Goal: Transaction & Acquisition: Purchase product/service

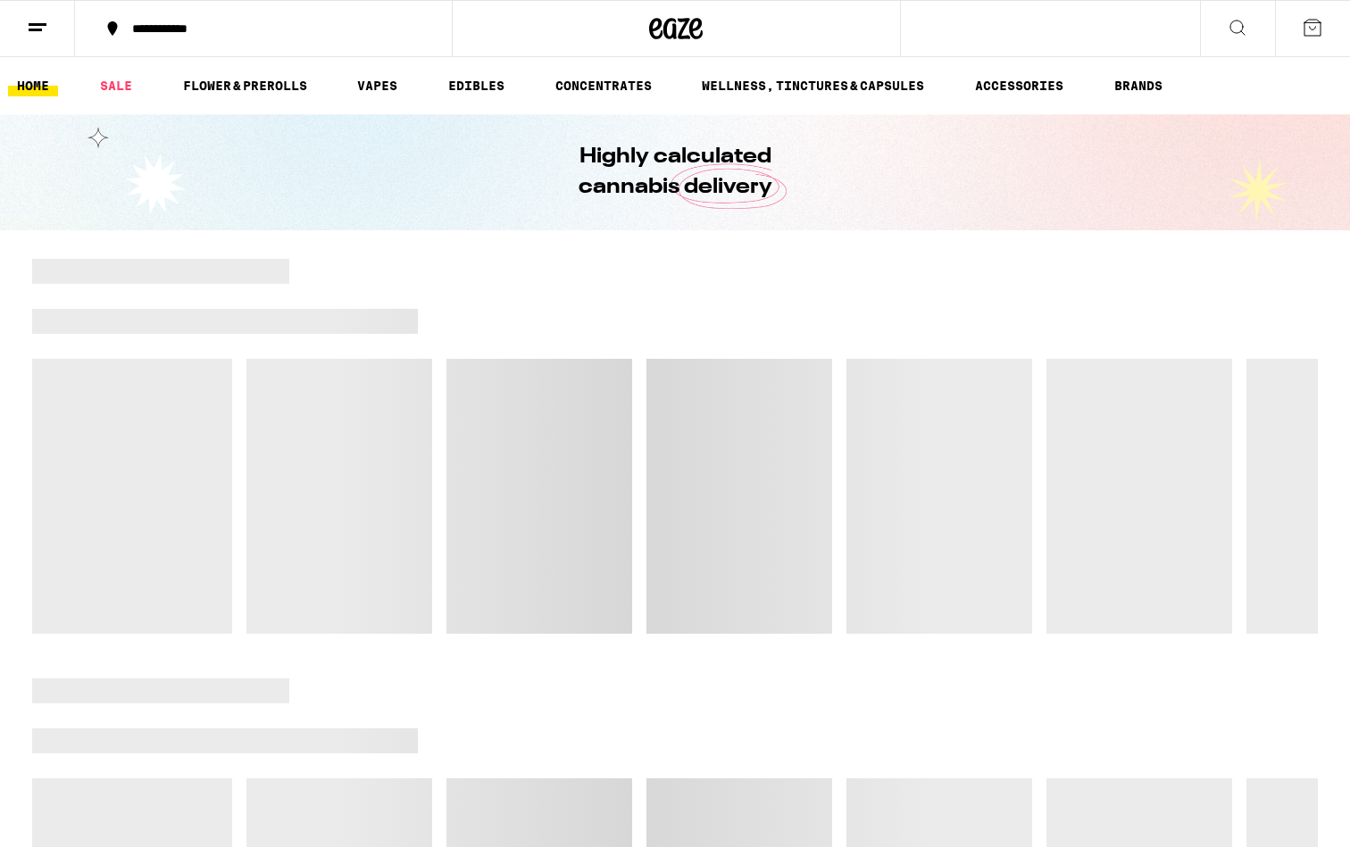
click at [1242, 14] on button at bounding box center [1237, 29] width 75 height 56
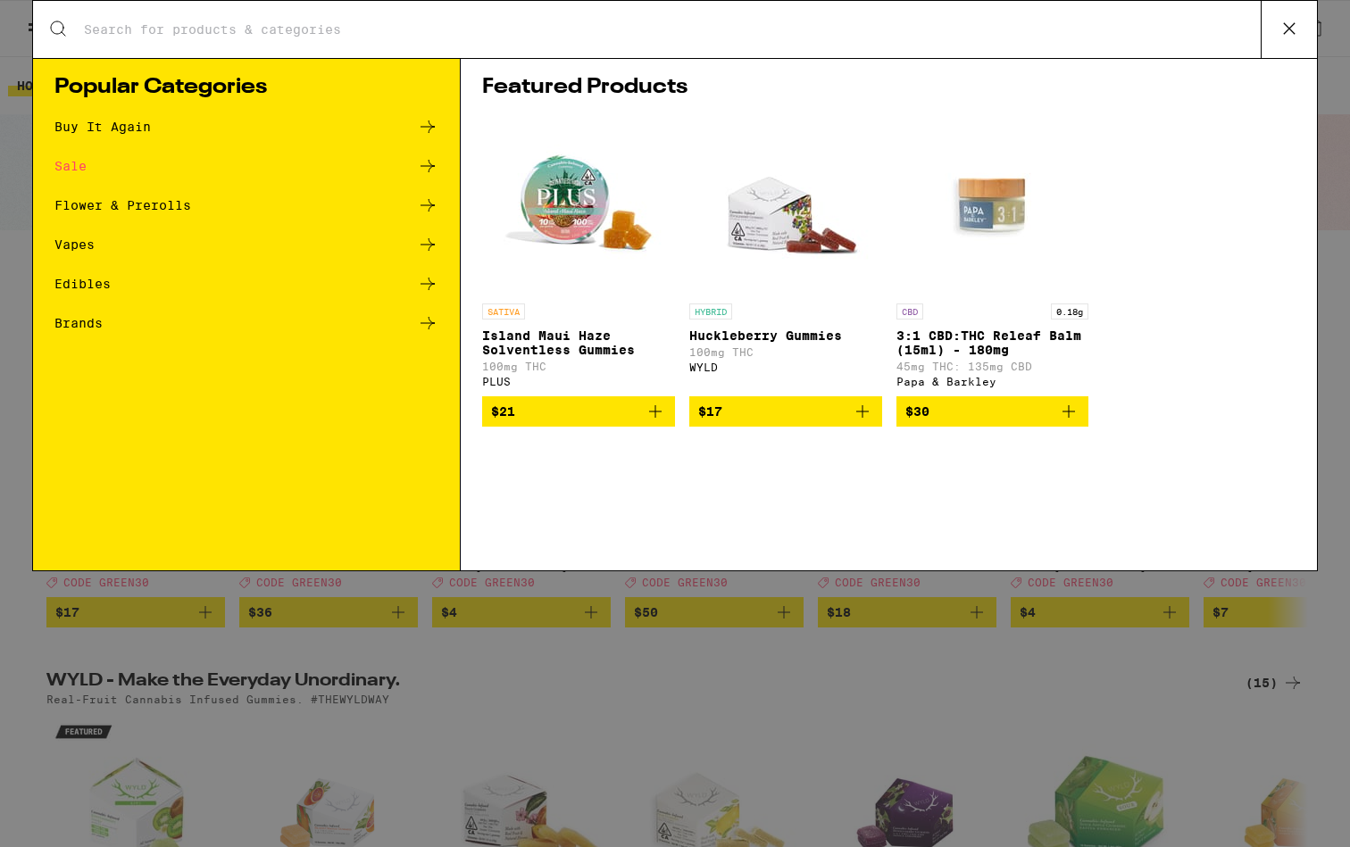
click at [392, 37] on input "Search for Products" at bounding box center [671, 29] width 1177 height 16
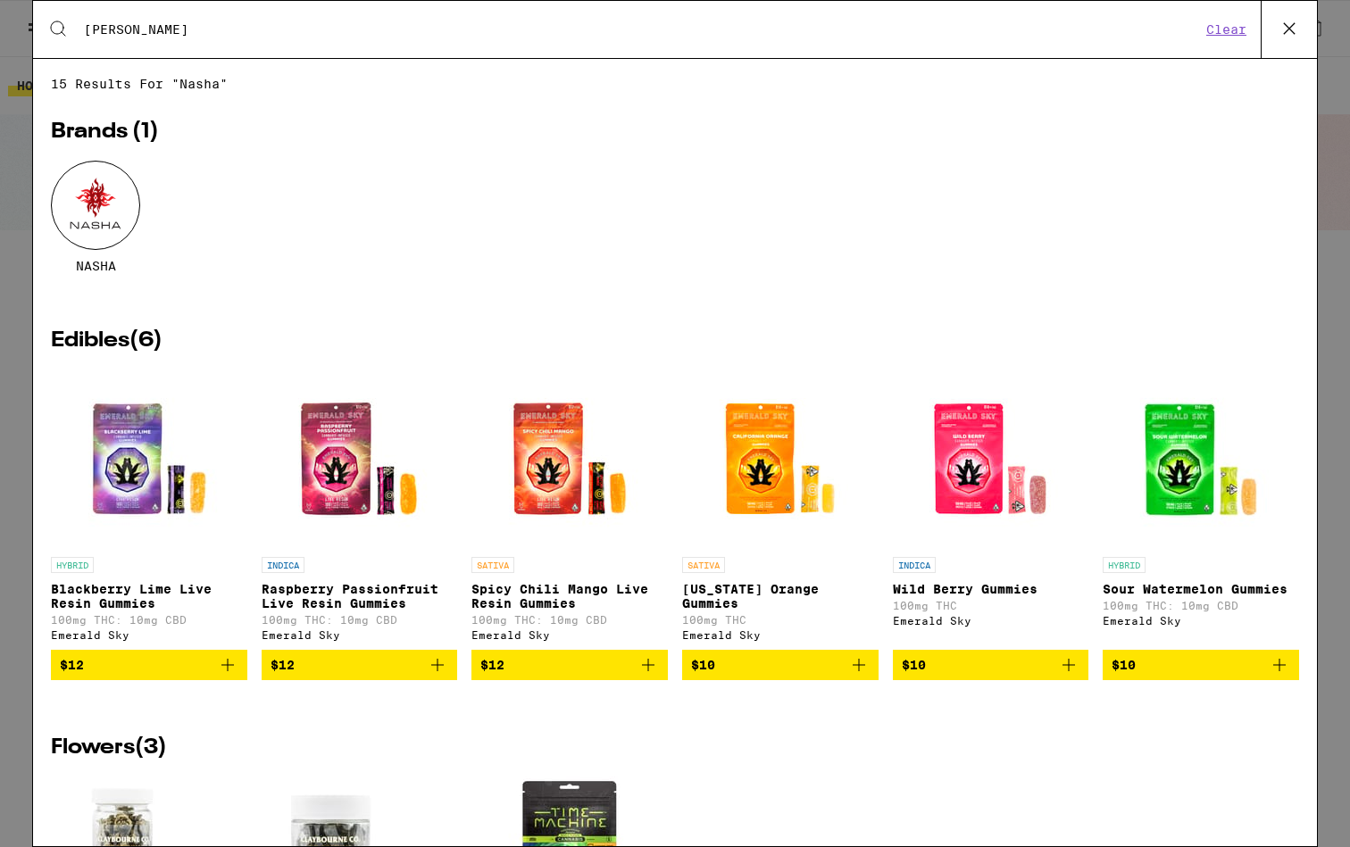
type input "[PERSON_NAME]"
drag, startPoint x: 77, startPoint y: 55, endPoint x: 90, endPoint y: 216, distance: 161.2
click at [90, 216] on div at bounding box center [95, 205] width 89 height 89
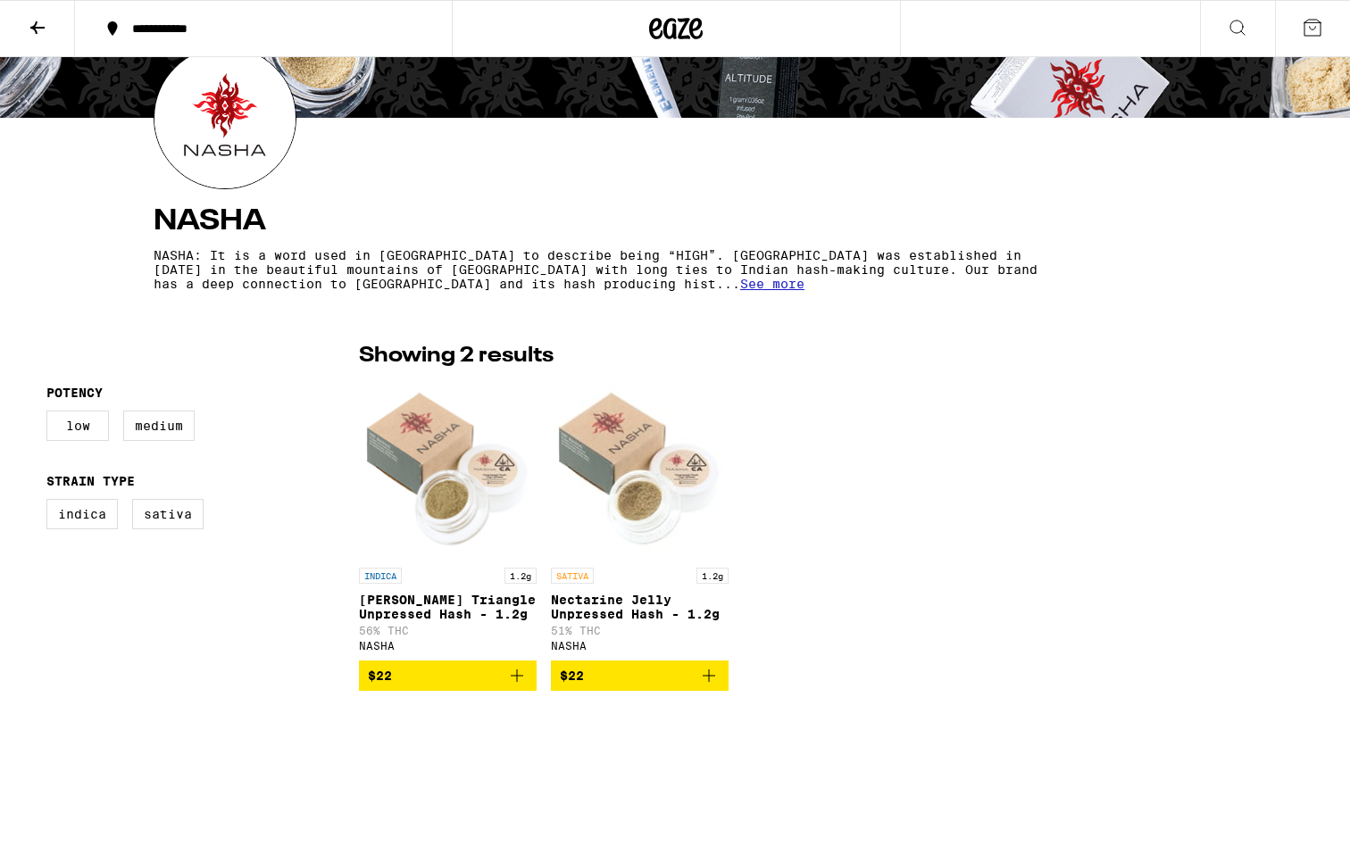
scroll to position [230, 0]
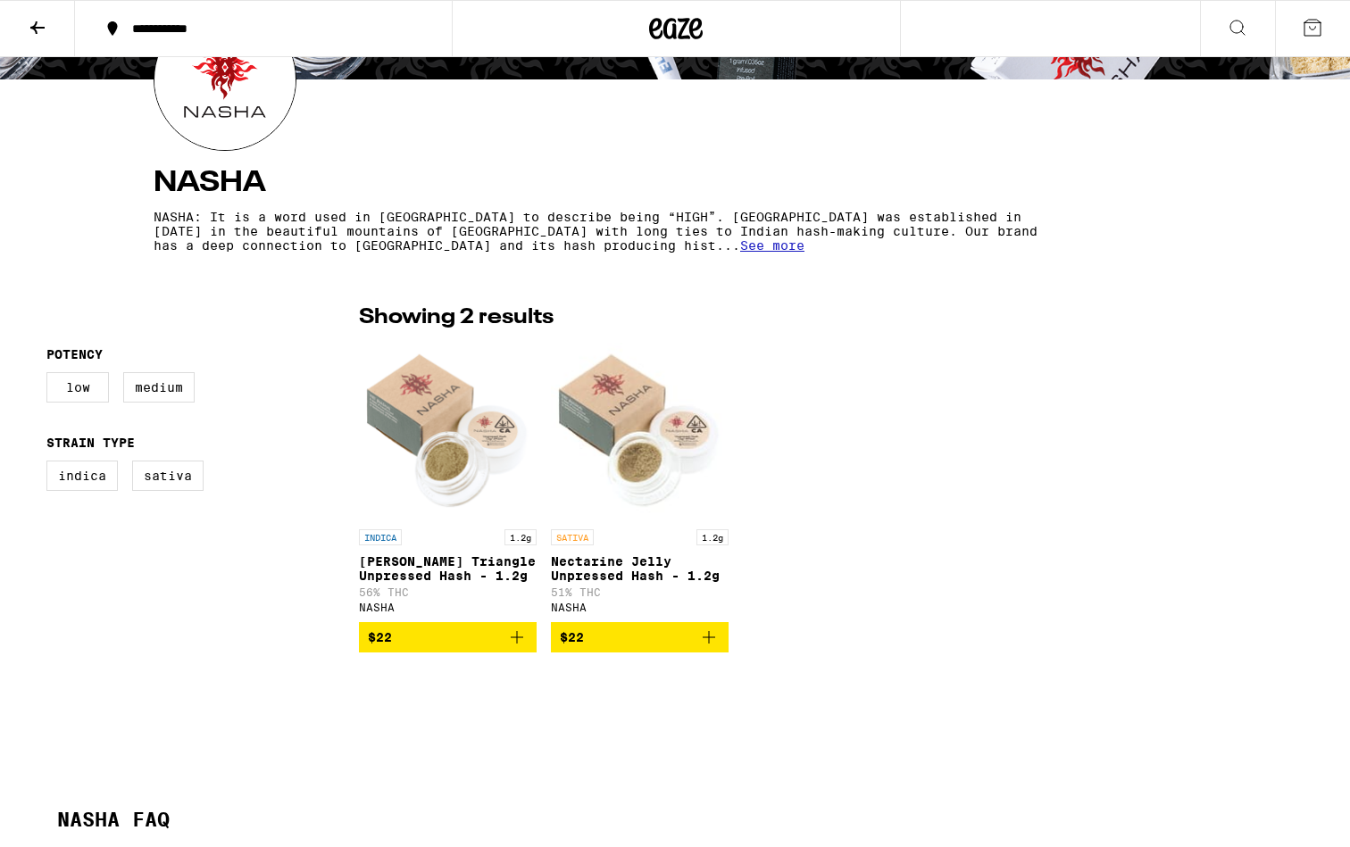
click at [708, 644] on icon "Add to bag" at bounding box center [708, 637] width 21 height 21
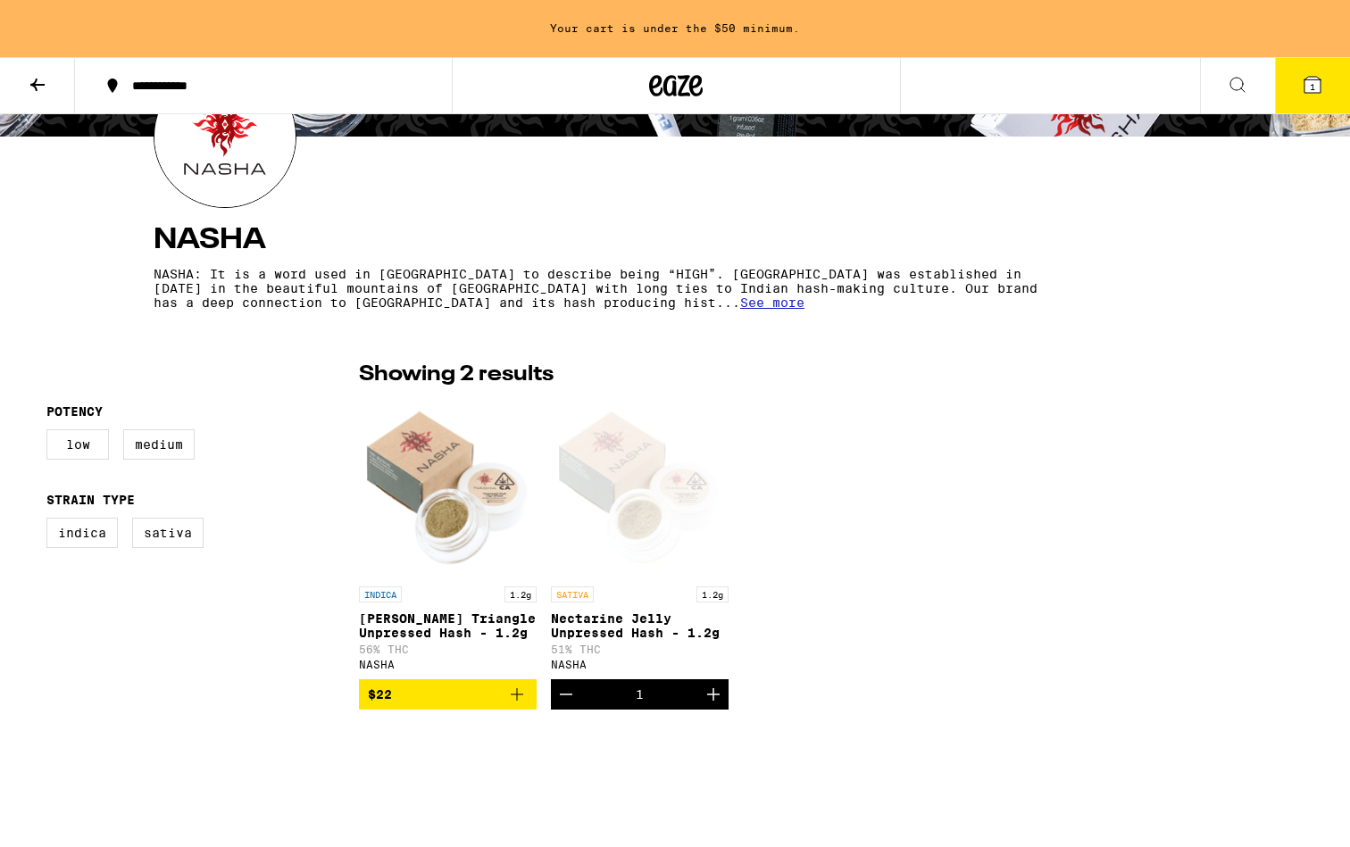
click at [714, 705] on icon "Increment" at bounding box center [712, 694] width 21 height 21
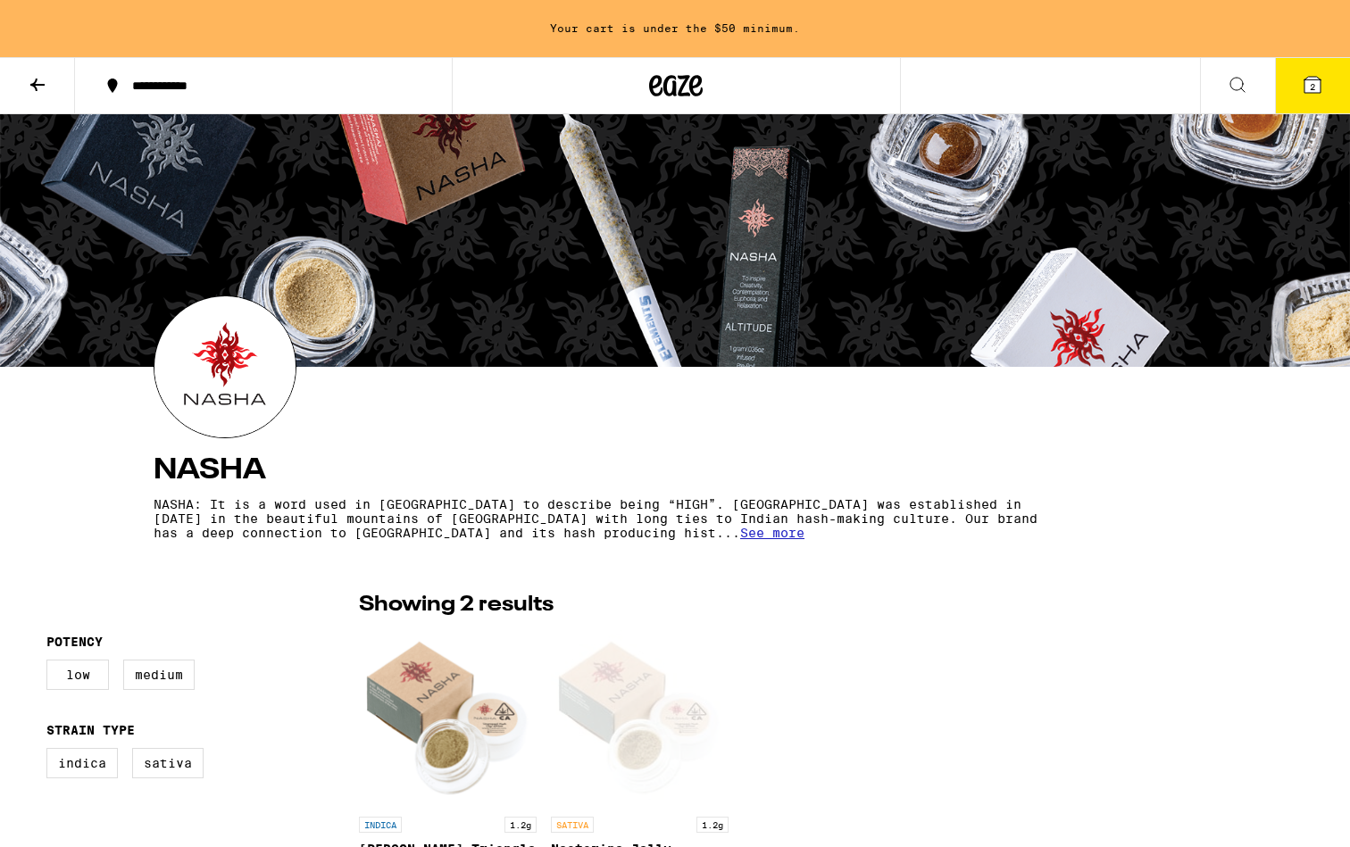
scroll to position [0, 0]
click at [1226, 82] on icon at bounding box center [1236, 84] width 21 height 21
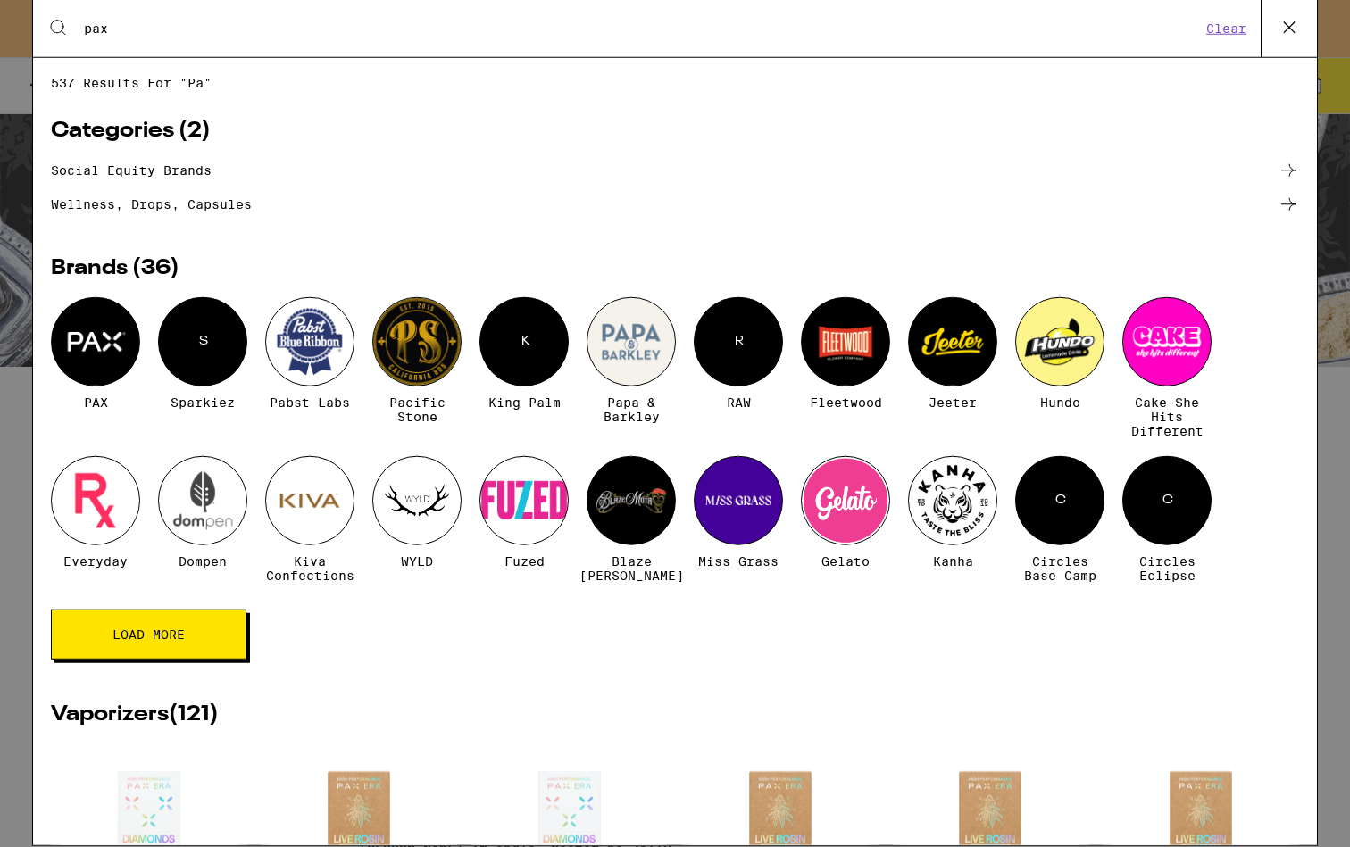
type input "pax"
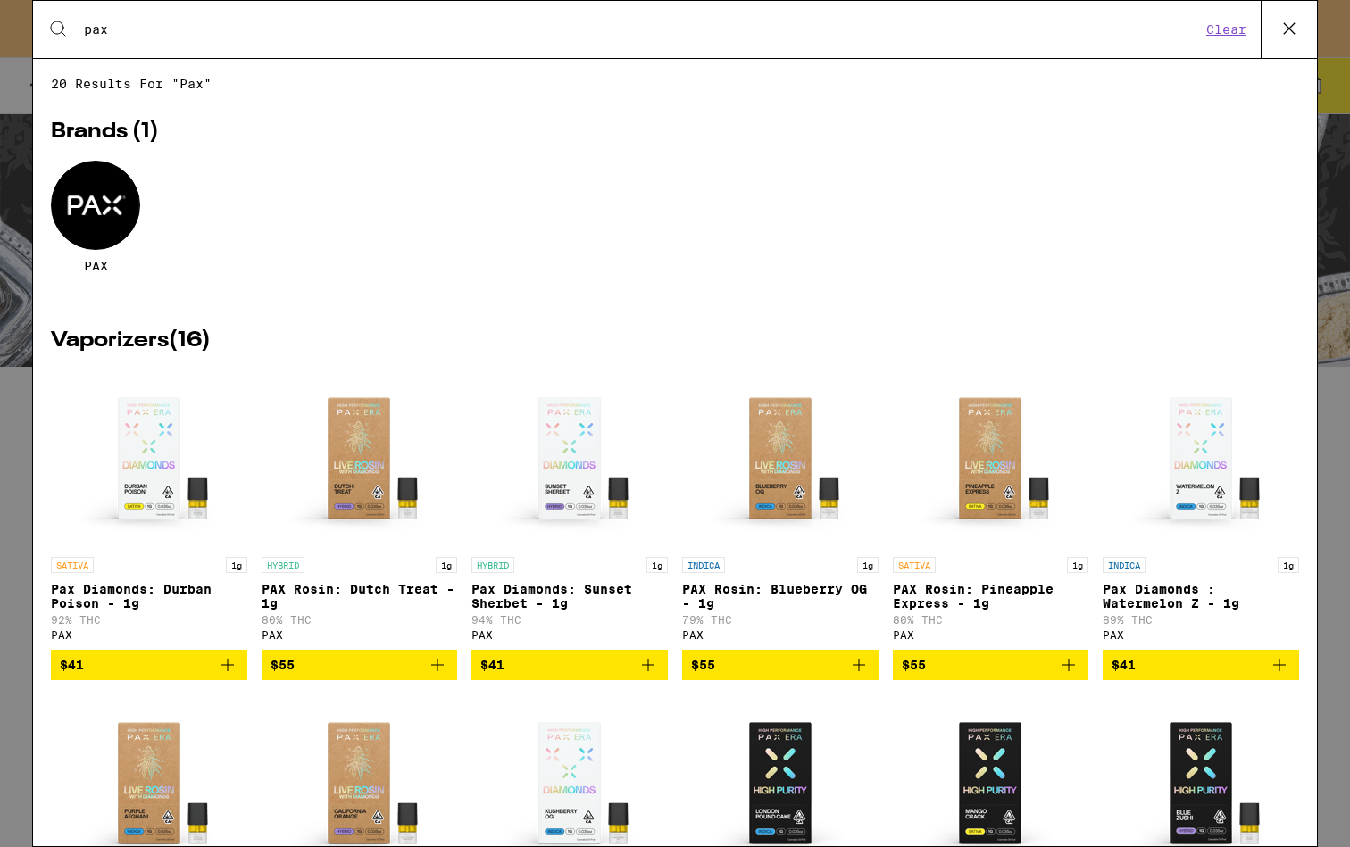
click at [113, 211] on div at bounding box center [95, 205] width 89 height 89
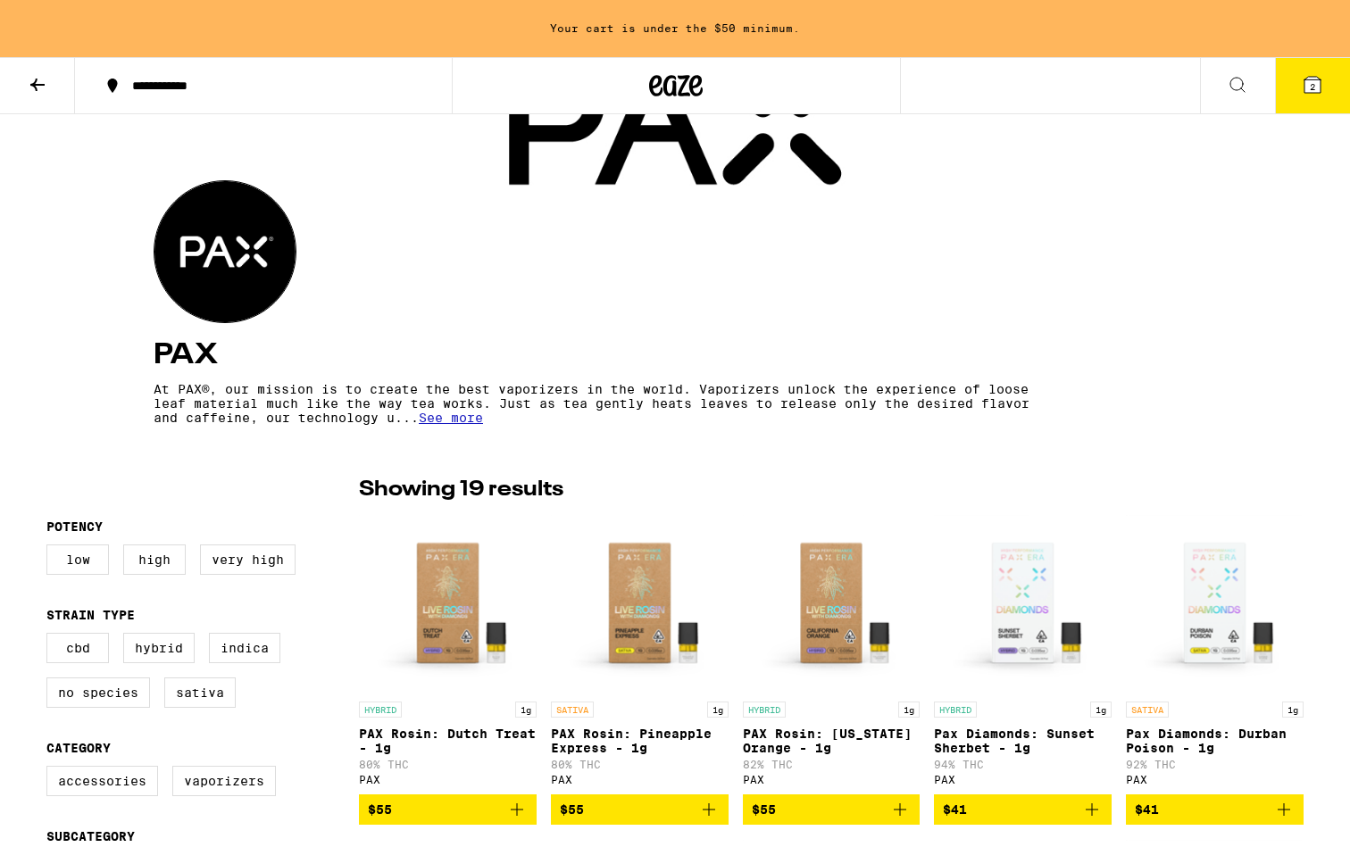
scroll to position [156, 0]
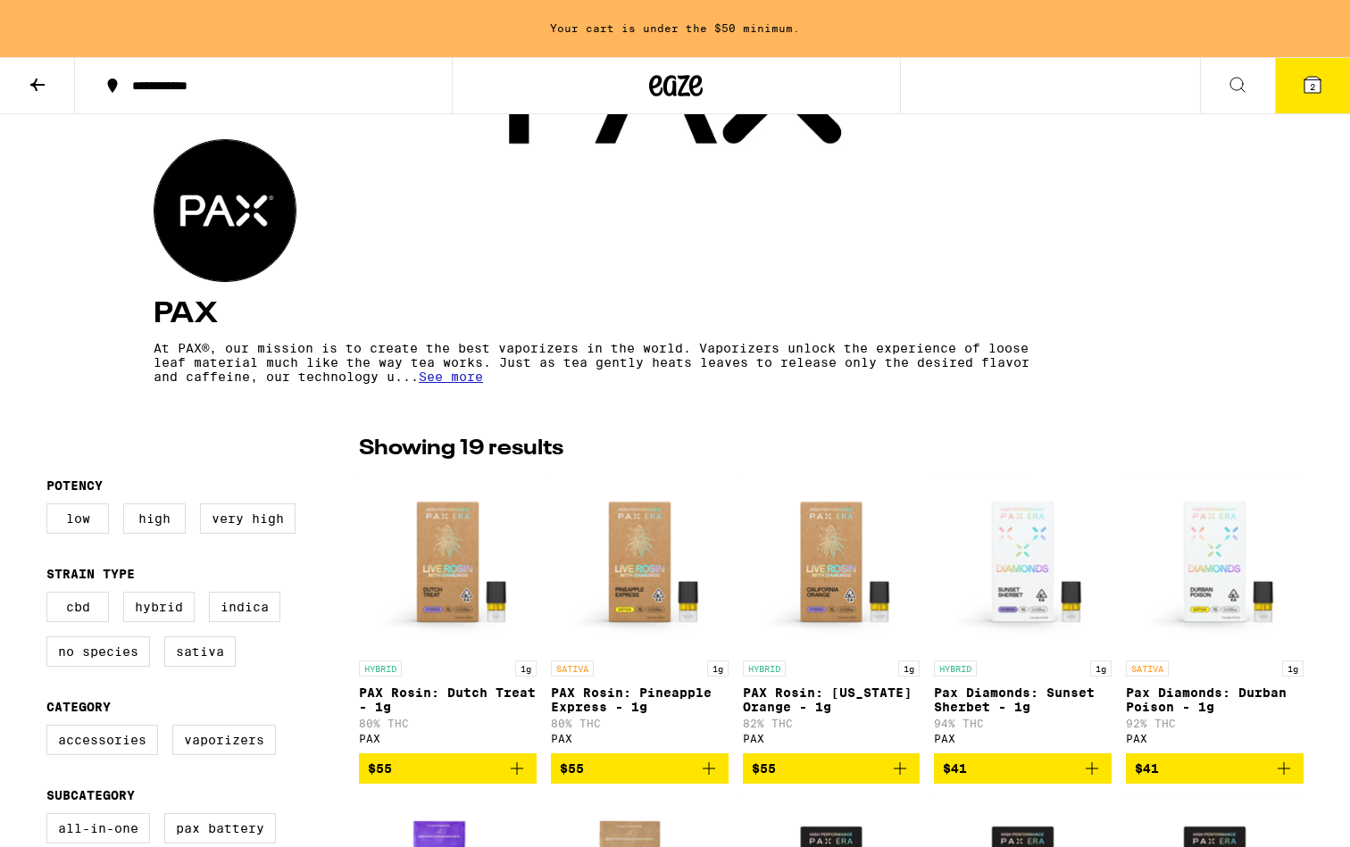
click at [707, 775] on icon "Add to bag" at bounding box center [708, 768] width 12 height 12
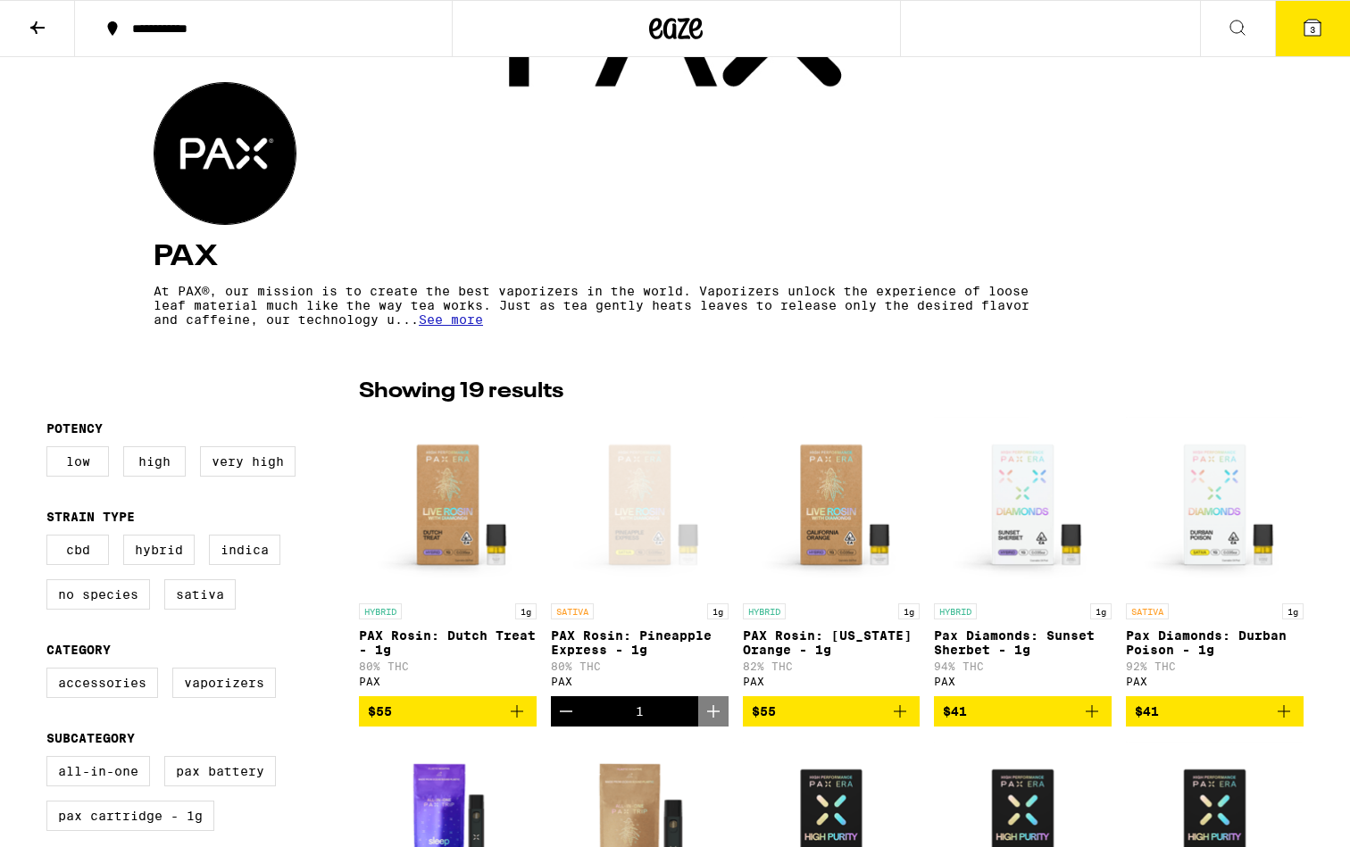
click at [915, 720] on button "$55" at bounding box center [832, 711] width 178 height 30
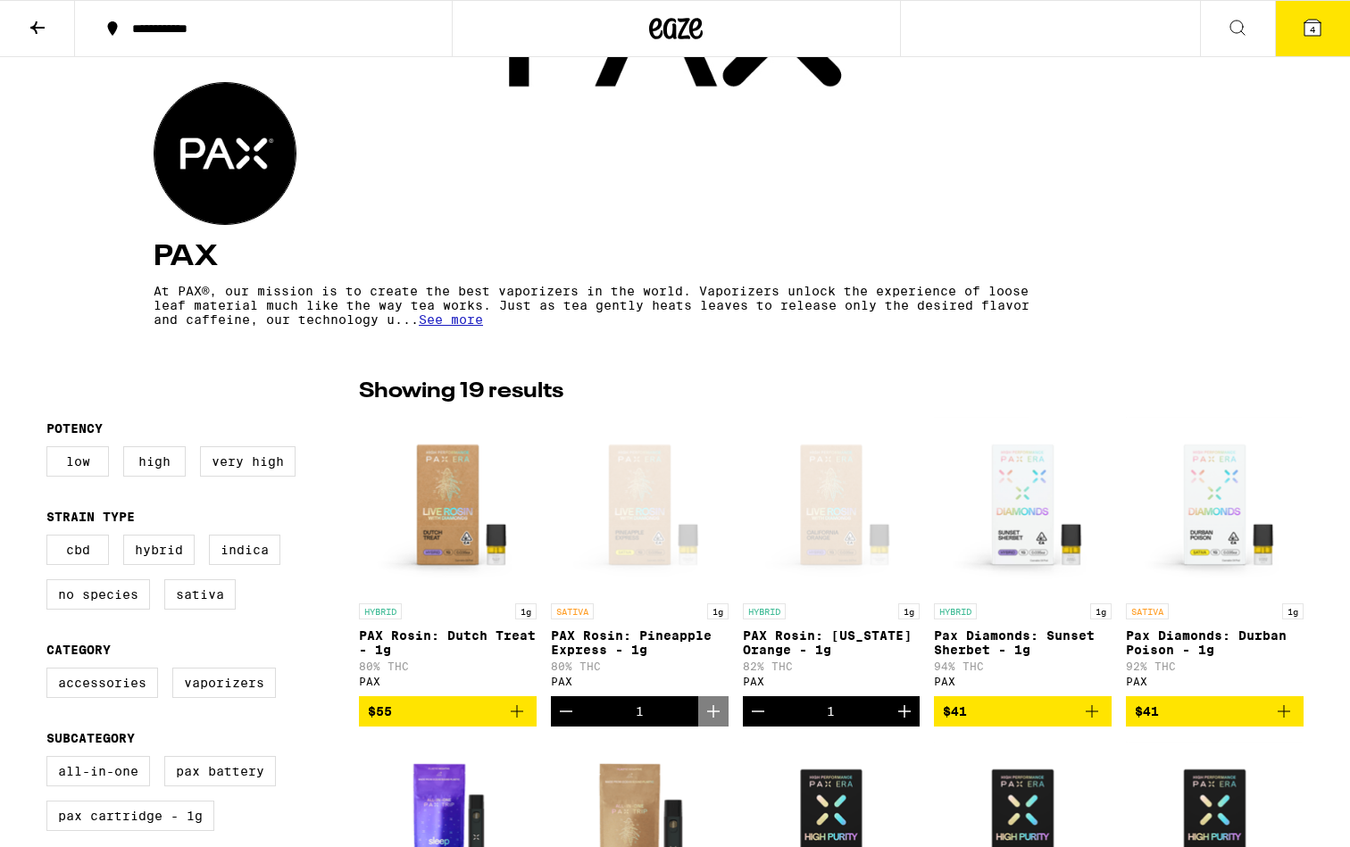
click at [1320, 2] on button "4" at bounding box center [1312, 28] width 75 height 55
